Goal: Information Seeking & Learning: Learn about a topic

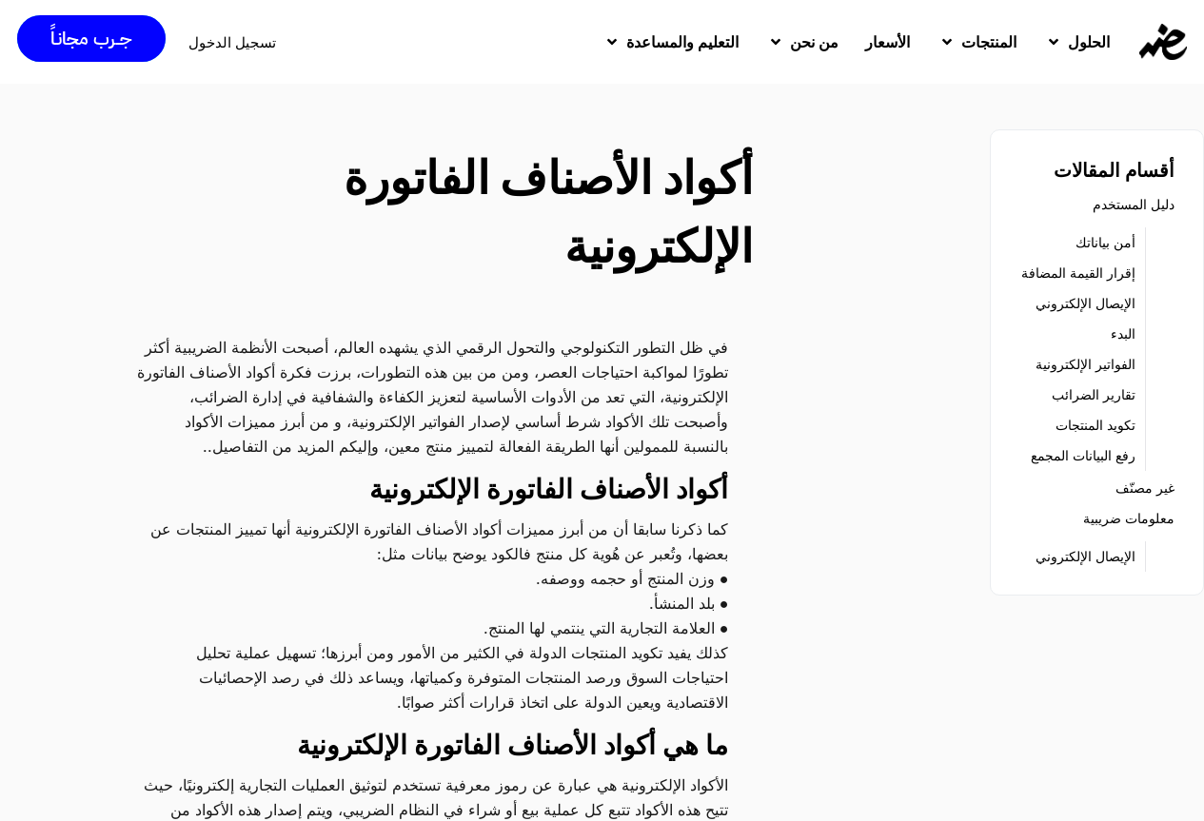
click at [1105, 361] on link "الفواتير الإلكترونية" at bounding box center [1085, 364] width 100 height 27
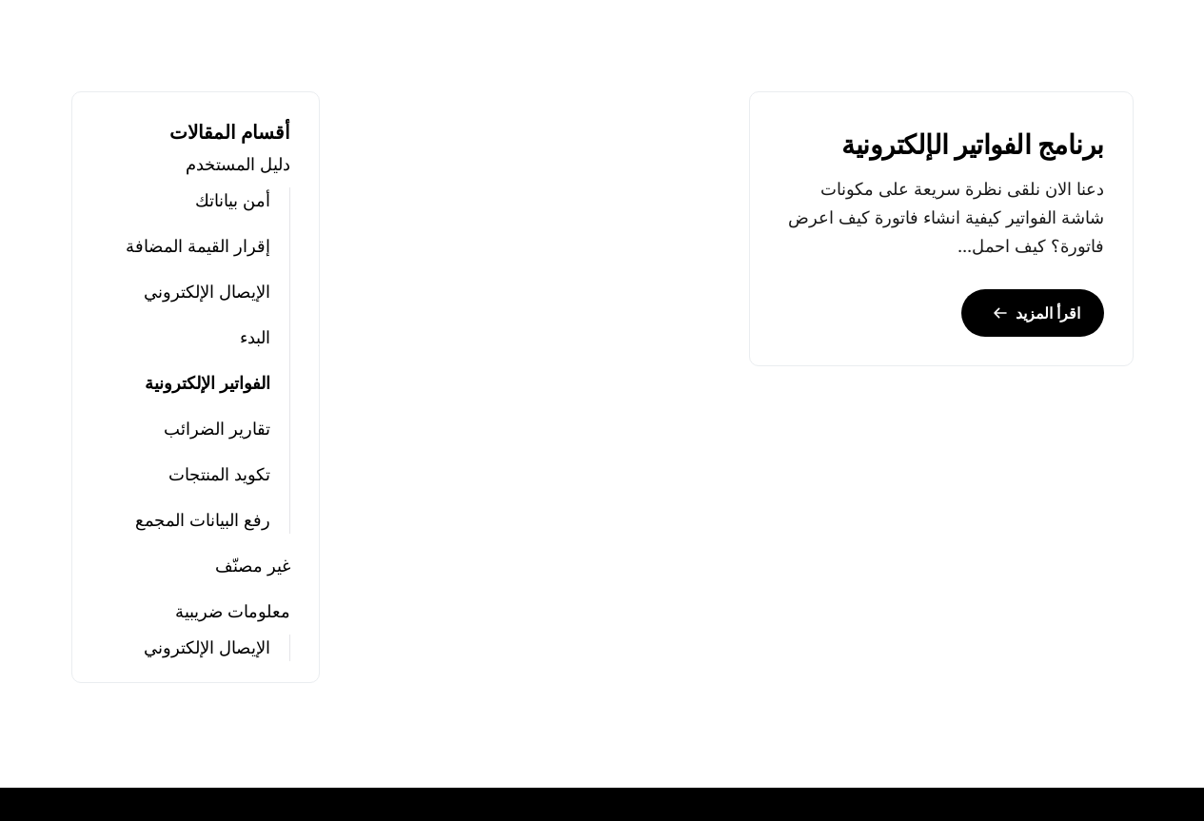
scroll to position [571, 0]
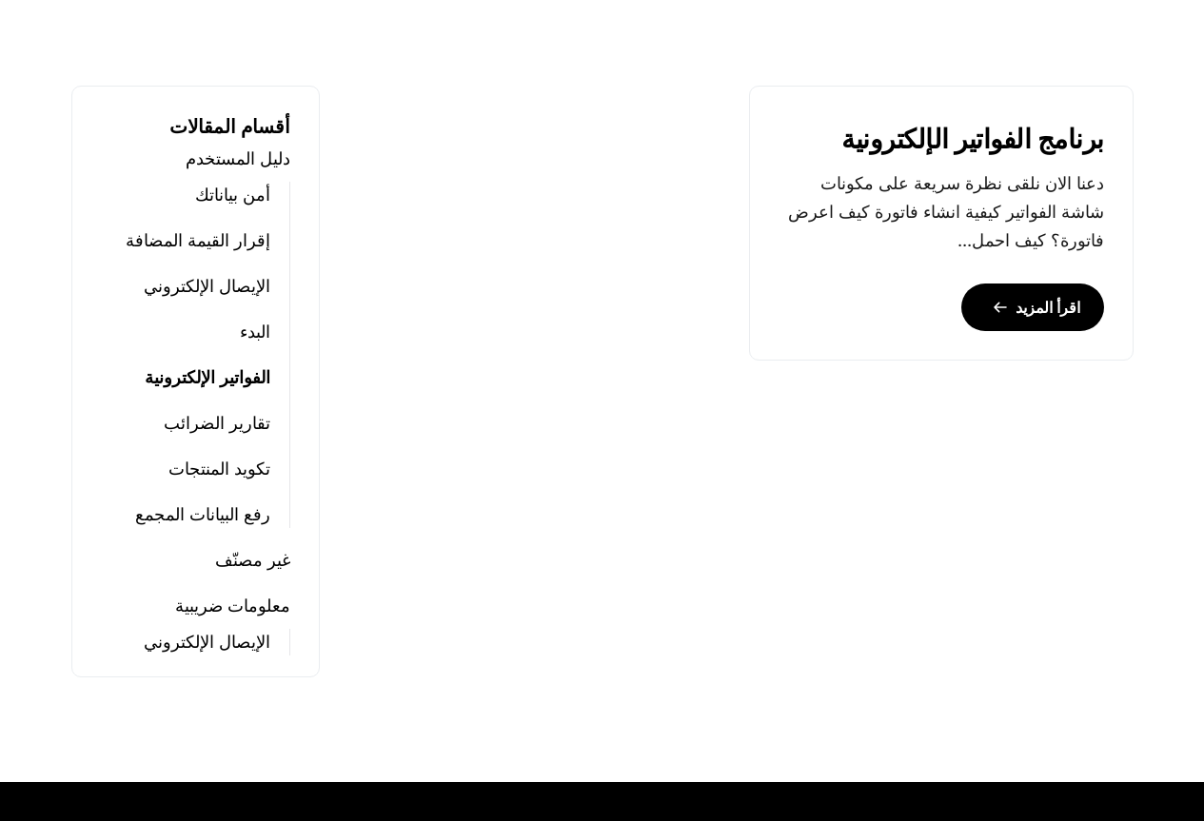
click at [249, 469] on link "تكويد المنتجات" at bounding box center [219, 469] width 102 height 27
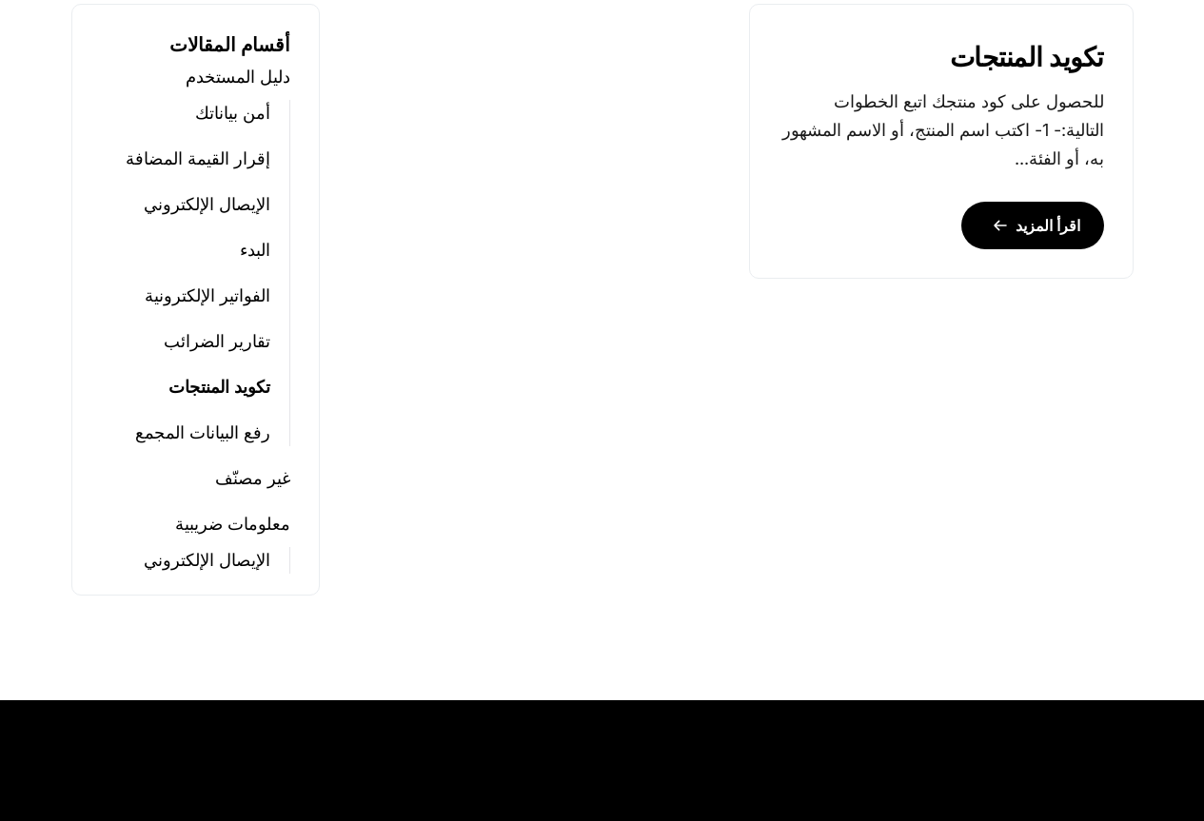
scroll to position [951, 0]
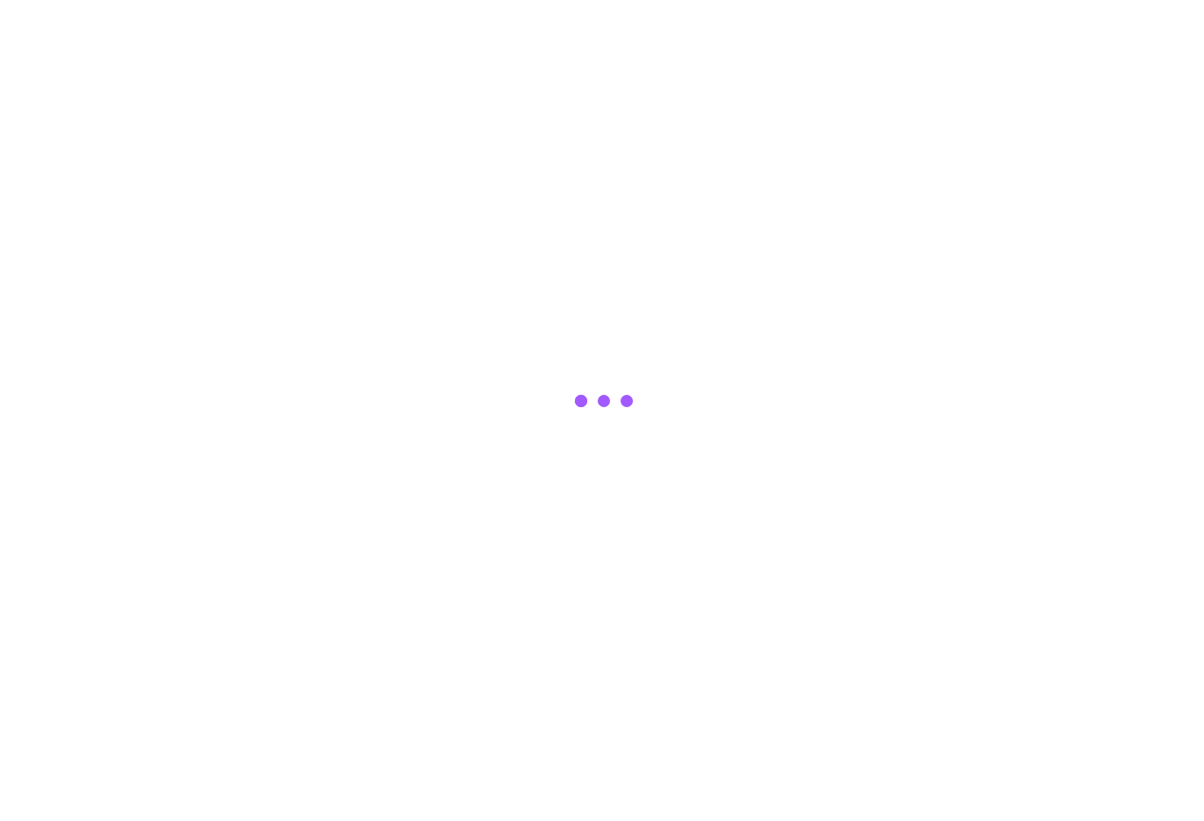
scroll to position [571, 0]
